Goal: Use online tool/utility: Utilize a website feature to perform a specific function

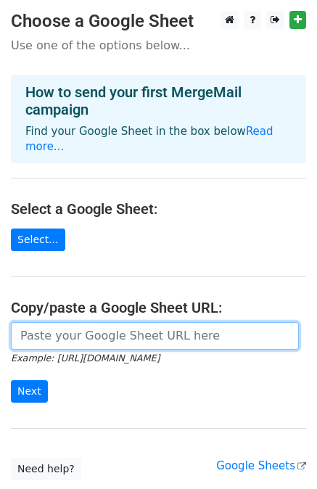
click at [81, 324] on input "url" at bounding box center [155, 336] width 288 height 28
paste input "https://docs.google.com/spreadsheets/d/1tkuwi76re3TuksbqQ0k_3w2oifuPGix3ynHe2wv…"
type input "https://docs.google.com/spreadsheets/d/1tkuwi76re3TuksbqQ0k_3w2oifuPGix3ynHe2wv…"
click at [11, 380] on input "Next" at bounding box center [29, 391] width 37 height 22
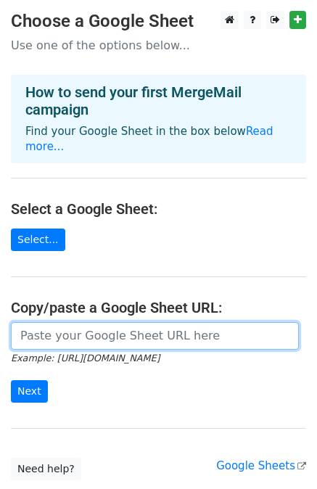
click at [43, 322] on input "url" at bounding box center [155, 336] width 288 height 28
paste input "[URL][DOMAIN_NAME]"
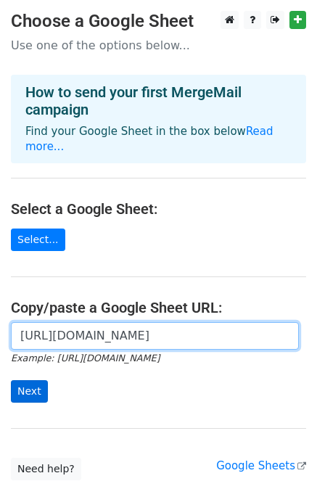
type input "[URL][DOMAIN_NAME]"
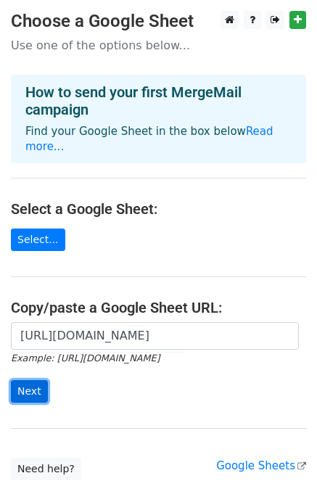
scroll to position [0, 0]
click at [35, 380] on input "Next" at bounding box center [29, 391] width 37 height 22
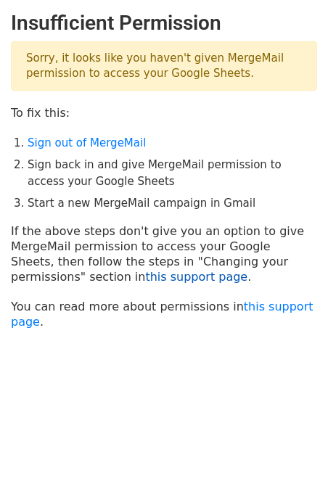
click at [145, 271] on link "this support page" at bounding box center [196, 277] width 102 height 14
click at [94, 137] on link "Sign out of MergeMail" at bounding box center [87, 142] width 118 height 13
click at [102, 144] on link "Sign out of MergeMail" at bounding box center [87, 142] width 118 height 13
